Goal: Obtain resource: Download file/media

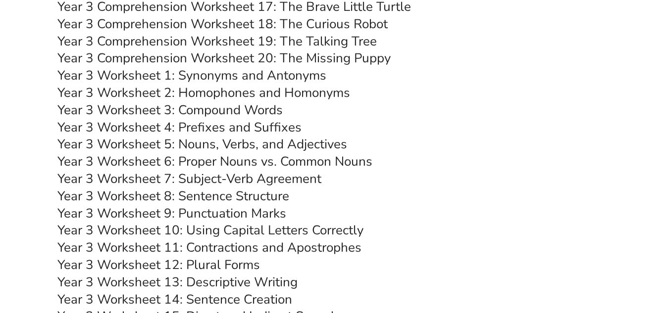
scroll to position [3110, 0]
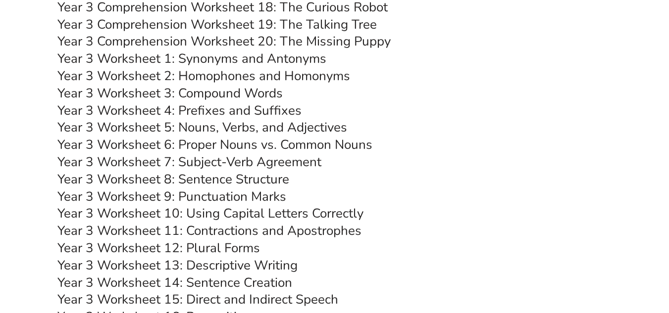
click at [224, 249] on link "Year 3 Worksheet 12: Plural Forms" at bounding box center [158, 248] width 202 height 17
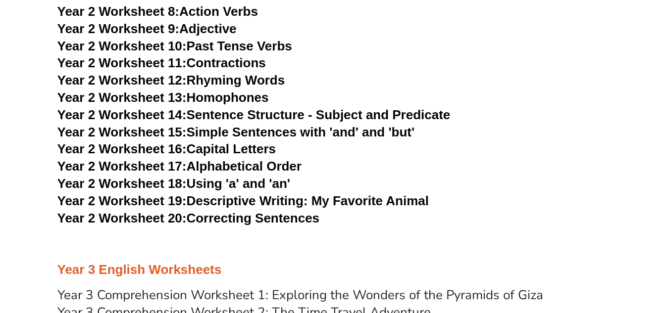
scroll to position [2511, 0]
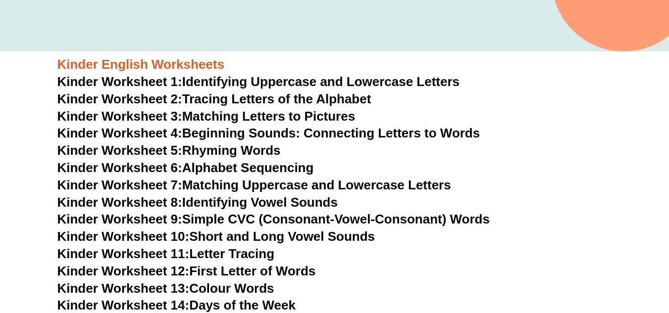
scroll to position [325, 0]
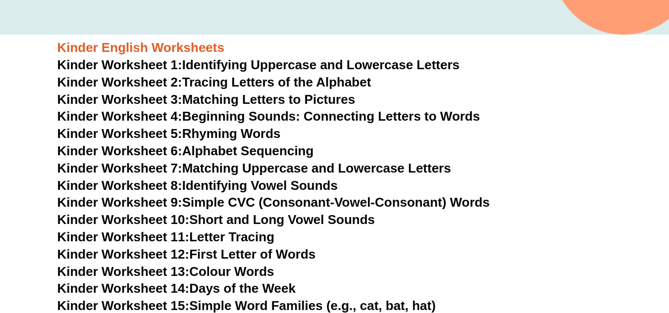
click at [210, 187] on link "Kinder Worksheet 8: Identifying Vowel Sounds" at bounding box center [197, 185] width 280 height 15
click at [137, 67] on span "Kinder Worksheet 1:" at bounding box center [119, 64] width 125 height 15
click at [129, 79] on span "Kinder Worksheet 2:" at bounding box center [119, 82] width 125 height 15
click at [227, 81] on link "Kinder Worksheet 2: Tracing Letters of the Alphabet" at bounding box center [214, 82] width 314 height 15
click at [222, 95] on link "Kinder Worksheet 3: Matching Letters to Pictures" at bounding box center [206, 99] width 298 height 15
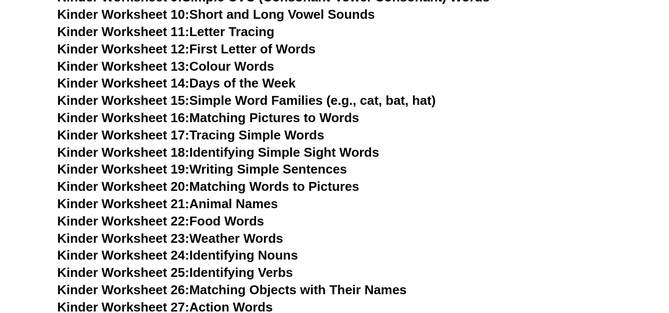
scroll to position [548, 0]
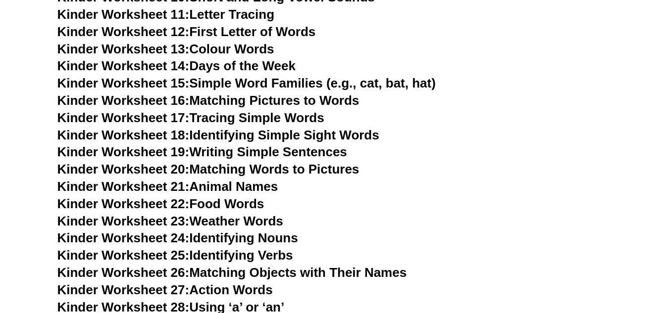
click at [256, 224] on link "Kinder Worksheet 23: Weather Words" at bounding box center [170, 221] width 226 height 15
click at [201, 201] on link "Kinder Worksheet 22: Food Words" at bounding box center [160, 204] width 207 height 15
